Goal: Information Seeking & Learning: Learn about a topic

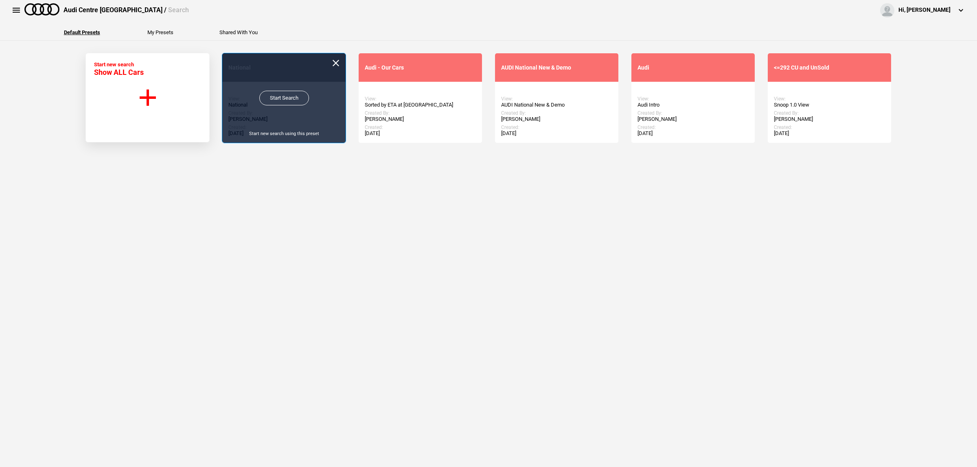
click at [278, 105] on link "Start Search" at bounding box center [284, 98] width 50 height 15
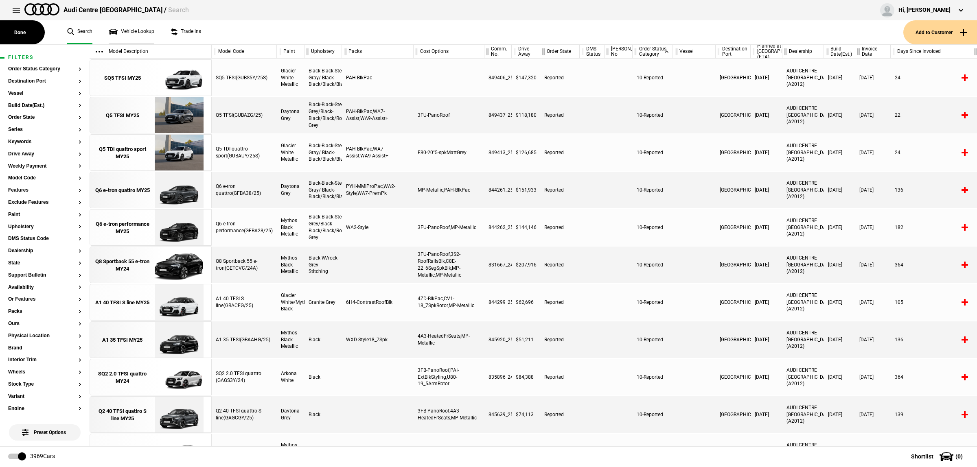
click at [141, 35] on link "Vehicle Lookup" at bounding box center [132, 32] width 46 height 24
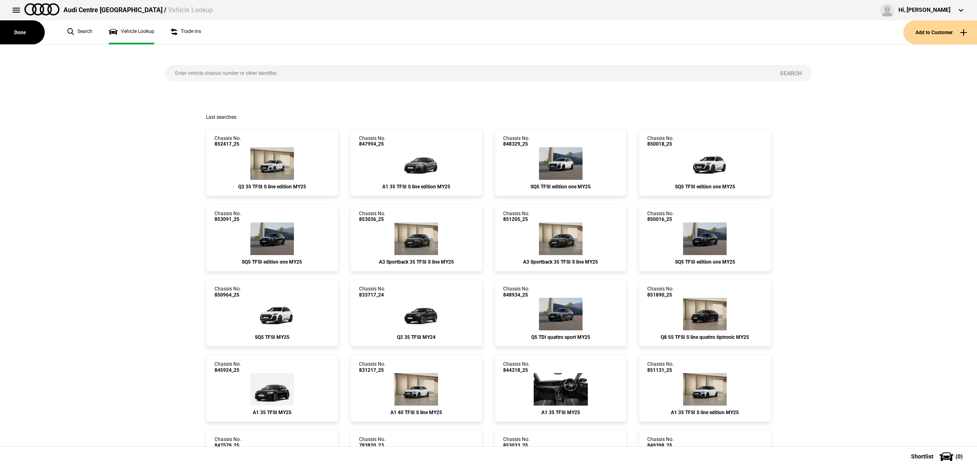
click at [276, 75] on input "search" at bounding box center [467, 73] width 605 height 16
paste input "852438"
type input "852438"
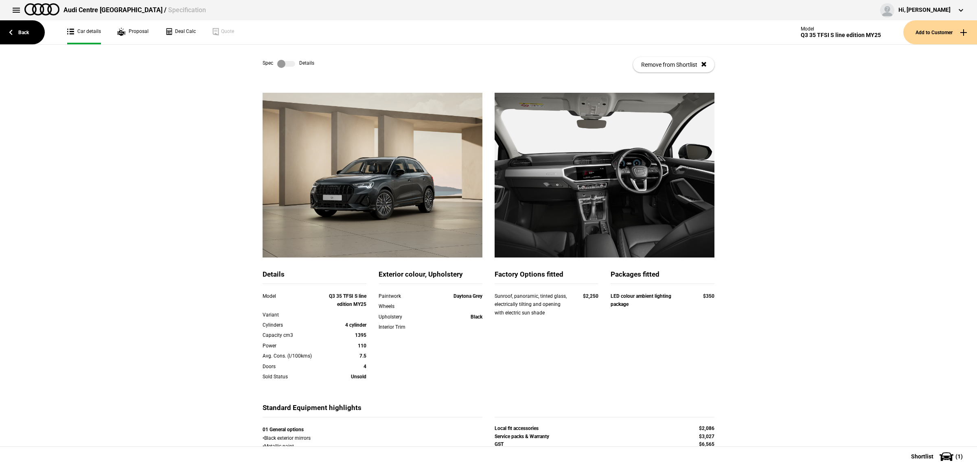
click at [282, 66] on label at bounding box center [286, 64] width 18 height 8
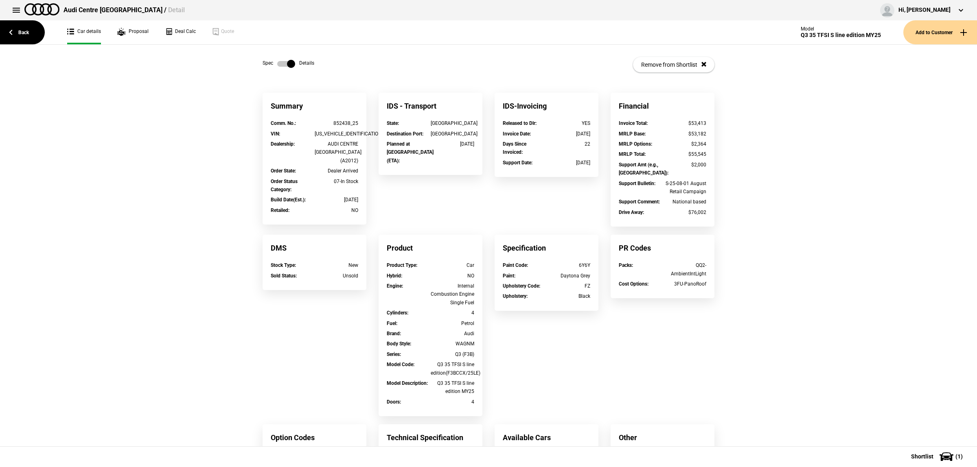
click at [282, 66] on label at bounding box center [286, 64] width 18 height 8
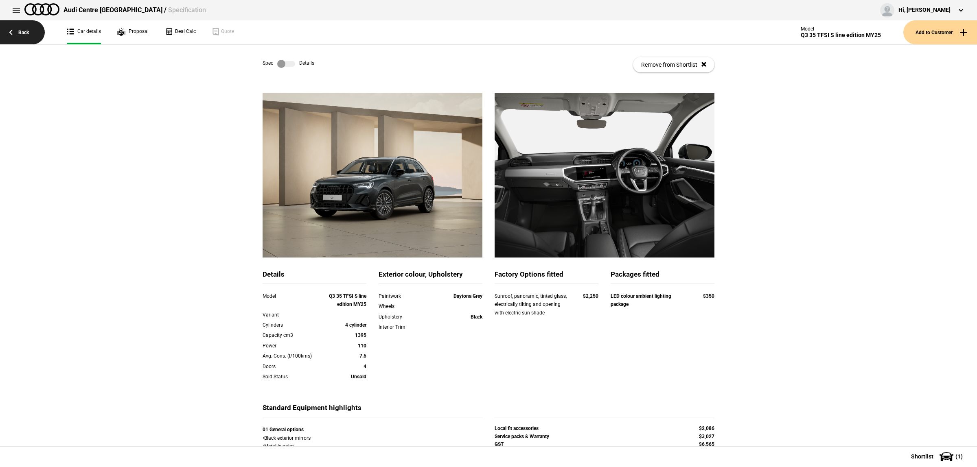
click at [22, 33] on link "Back" at bounding box center [22, 32] width 45 height 24
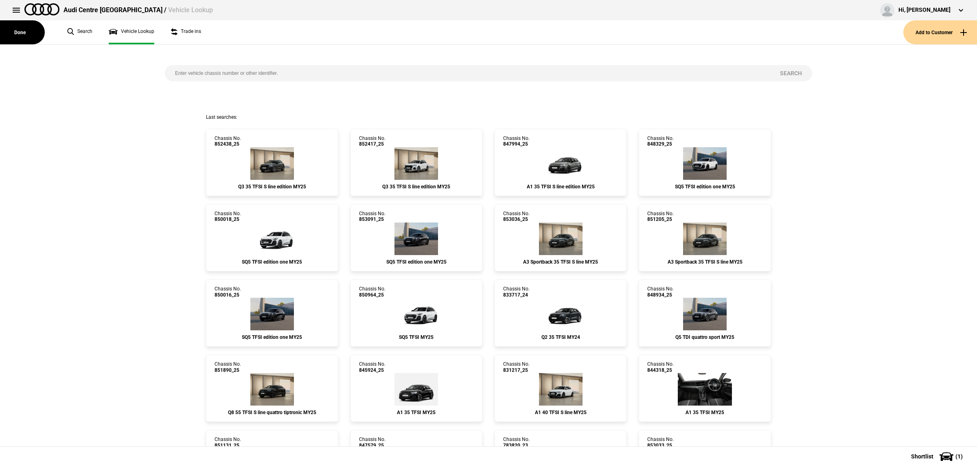
click at [325, 70] on input "search" at bounding box center [467, 73] width 605 height 16
paste input "852437"
type input "852437"
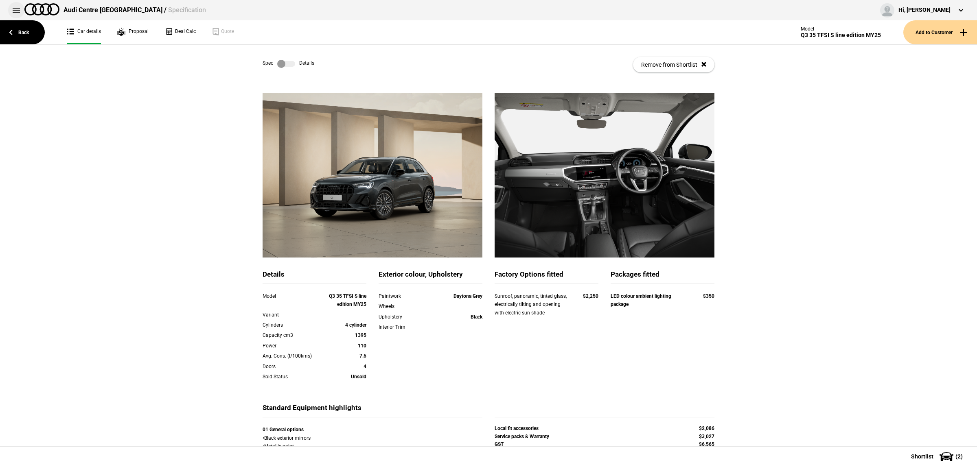
click at [18, 11] on button at bounding box center [16, 10] width 16 height 16
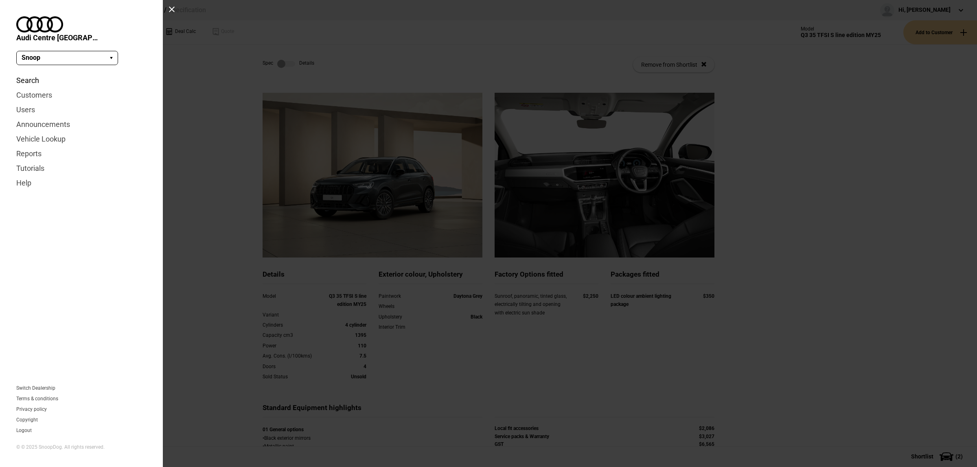
click at [32, 73] on link "Search" at bounding box center [81, 80] width 130 height 15
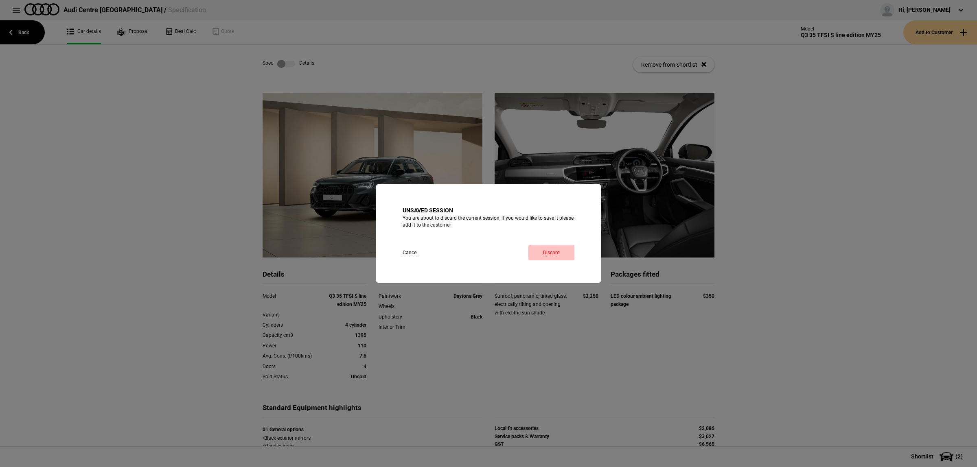
click at [553, 252] on link "Discard" at bounding box center [552, 252] width 46 height 15
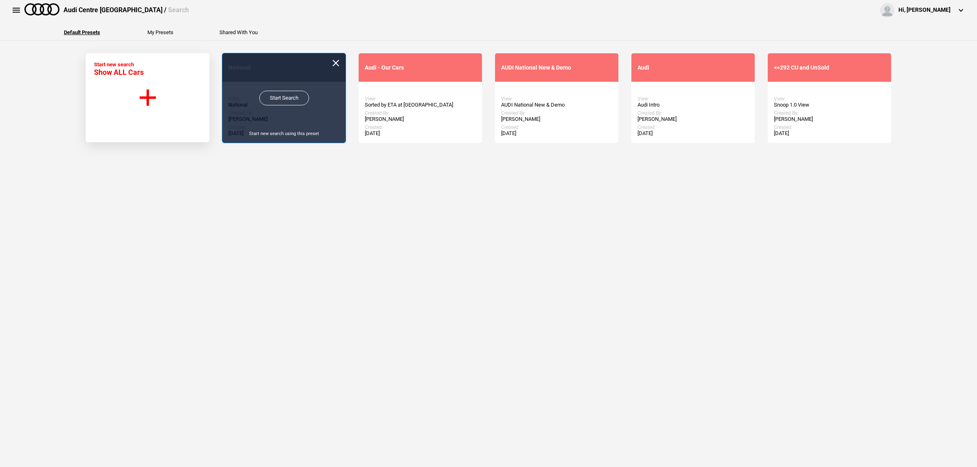
click at [269, 102] on link "Start Search" at bounding box center [284, 98] width 50 height 15
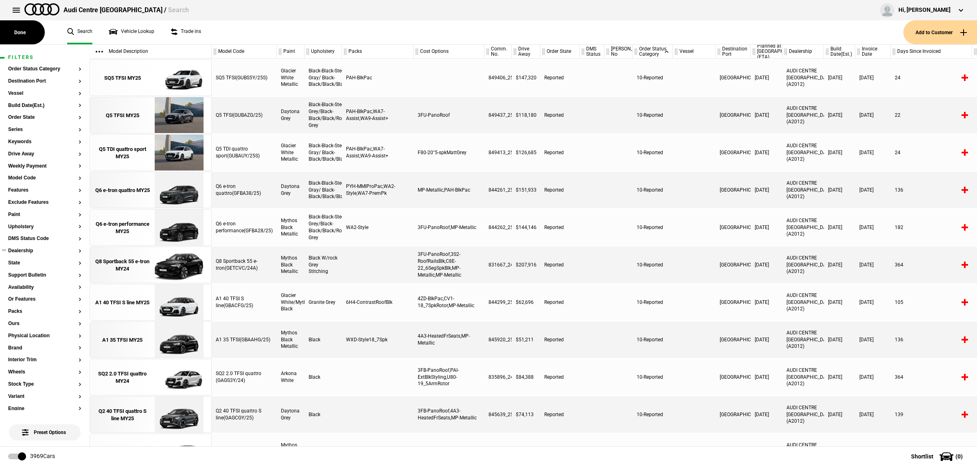
click at [31, 253] on button "Dealership" at bounding box center [44, 251] width 73 height 6
type input "fiv"
click at [116, 273] on button "AUDI FIVE DOCK (A2046)" at bounding box center [138, 272] width 114 height 15
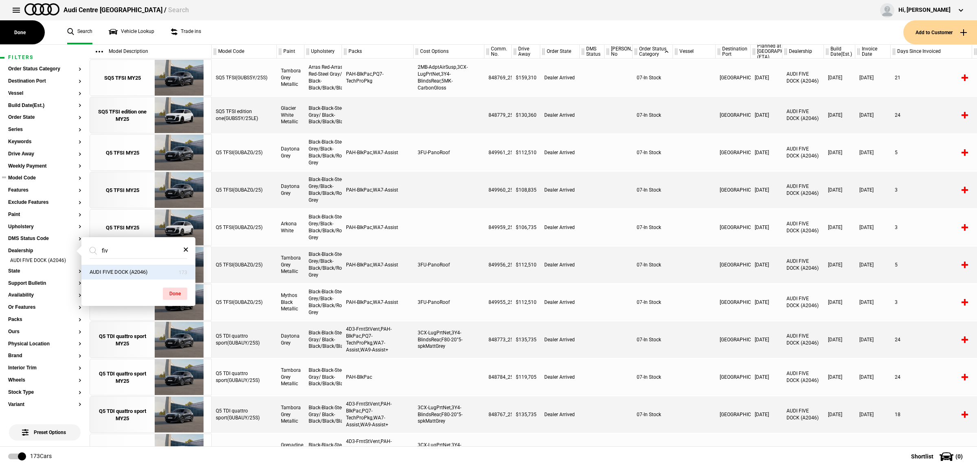
click at [46, 183] on section "Model Code" at bounding box center [44, 181] width 73 height 12
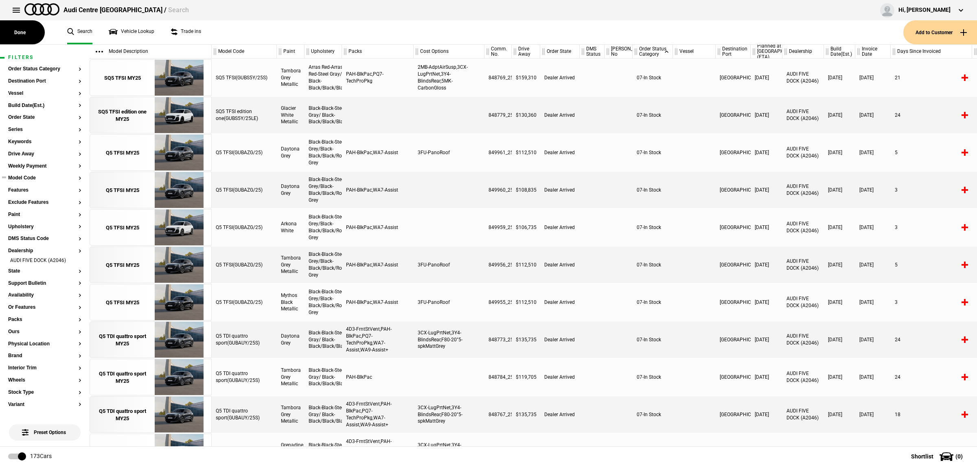
click at [45, 179] on button "Model Code" at bounding box center [44, 178] width 73 height 6
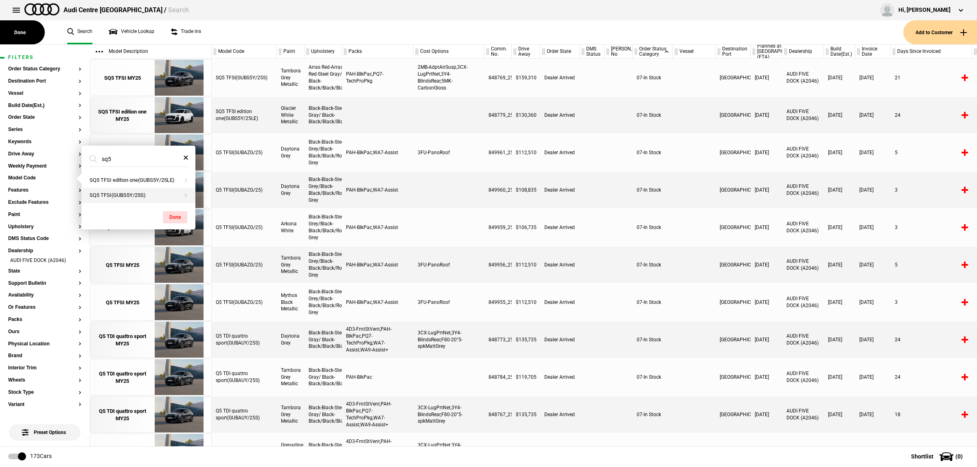
type input "sq5"
click at [143, 198] on button "SQ5 TFSI(GUBS5Y/25S)" at bounding box center [138, 195] width 114 height 15
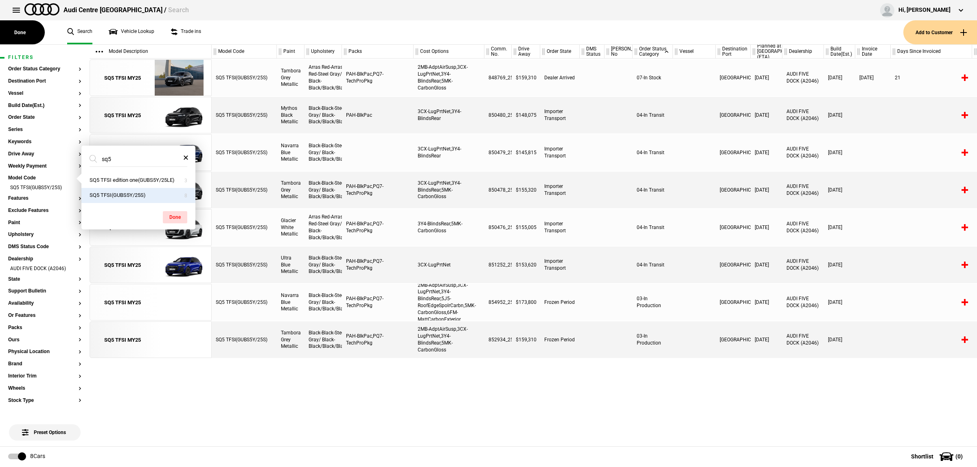
click at [589, 402] on div "SQ5 TFSI(GUBS5Y/25S) Tambora Grey Metallic Arras Red-Arras Red-Steel Gray/ Blac…" at bounding box center [595, 253] width 766 height 388
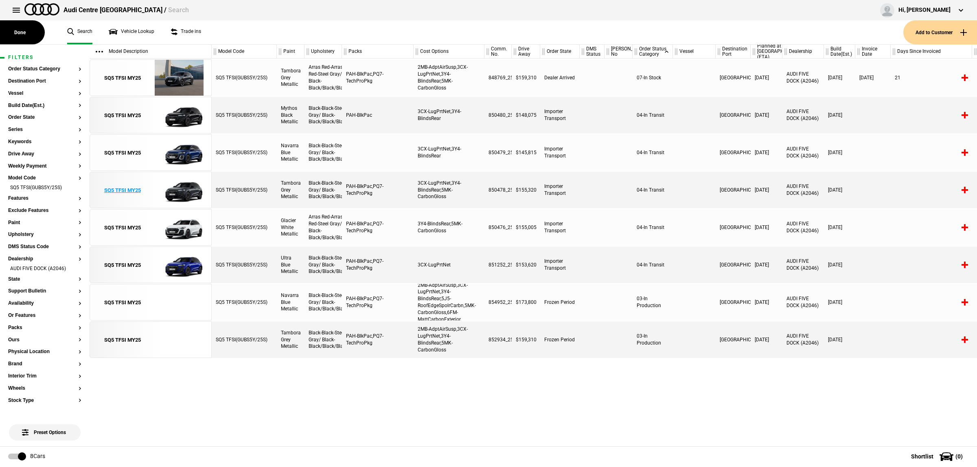
click at [195, 186] on img at bounding box center [179, 190] width 57 height 37
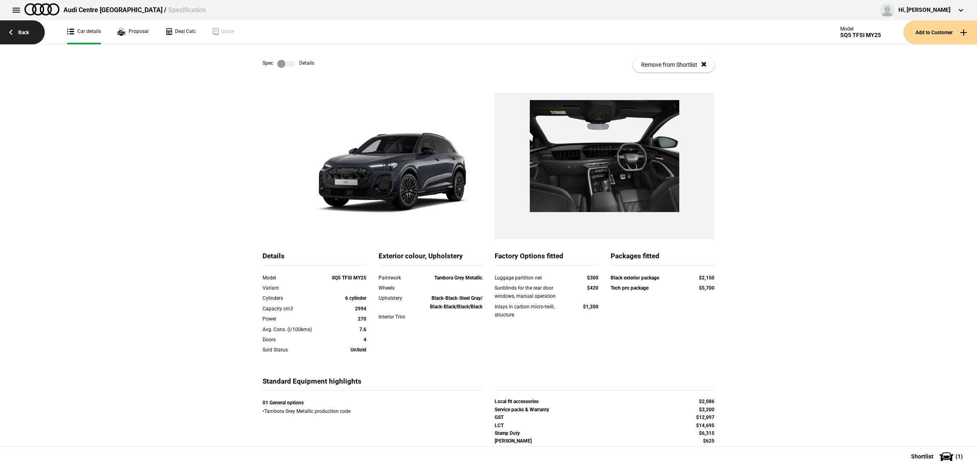
click at [28, 36] on link "Back" at bounding box center [22, 32] width 45 height 24
